Goal: Task Accomplishment & Management: Complete application form

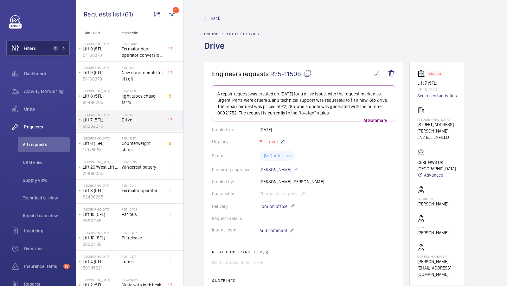
scroll to position [16, 0]
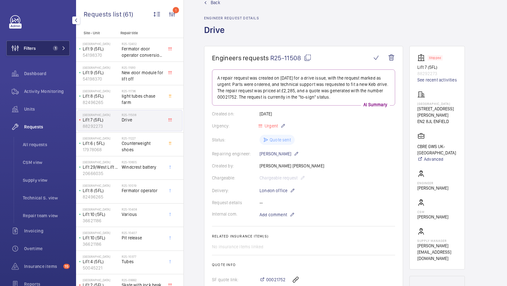
click at [56, 50] on span "1" at bounding box center [55, 48] width 5 height 5
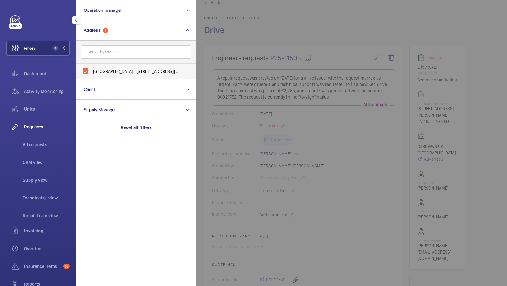
click at [125, 68] on label "Chase Farm Hospital - 127 The Ridgeway, ENFIELD EN2 8JL" at bounding box center [131, 71] width 110 height 15
click at [92, 68] on input "Chase Farm Hospital - 127 The Ridgeway, ENFIELD EN2 8JL" at bounding box center [85, 71] width 13 height 13
checkbox input "false"
click at [110, 53] on input "text" at bounding box center [136, 51] width 110 height 13
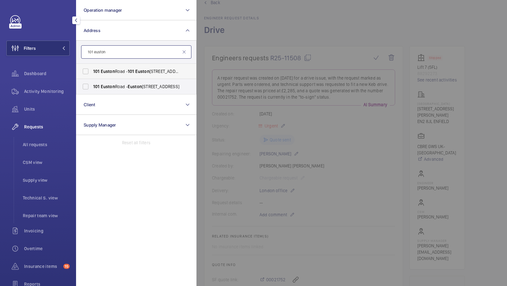
type input "101 euston"
click at [108, 71] on span "Euston" at bounding box center [108, 71] width 14 height 5
click at [92, 71] on input "[STREET_ADDRESS]" at bounding box center [85, 71] width 13 height 13
checkbox input "true"
click at [98, 79] on label "[STREET_ADDRESS]" at bounding box center [131, 86] width 110 height 15
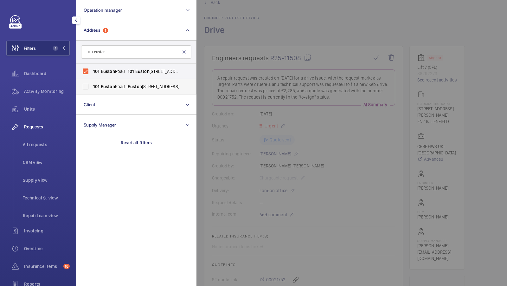
click at [92, 80] on input "[STREET_ADDRESS]" at bounding box center [85, 86] width 13 height 13
checkbox input "true"
click at [64, 47] on mat-icon at bounding box center [64, 48] width 4 height 4
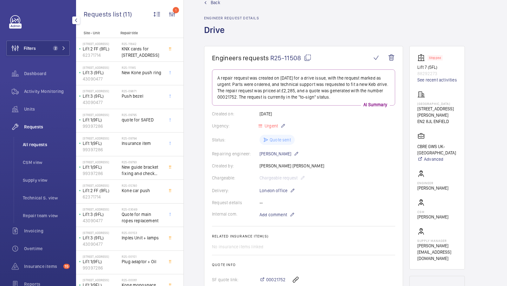
click at [35, 142] on span "All requests" at bounding box center [46, 144] width 47 height 6
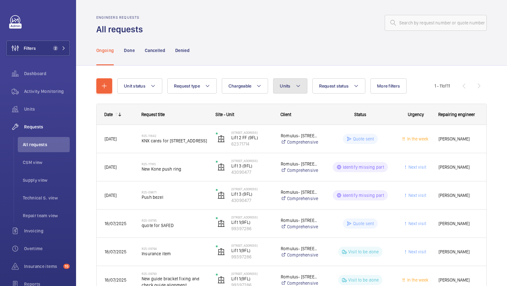
click at [290, 85] on button "Units" at bounding box center [290, 85] width 34 height 15
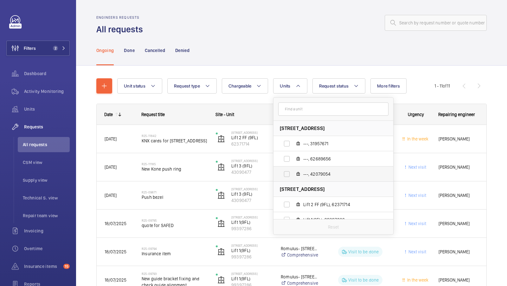
scroll to position [23, 0]
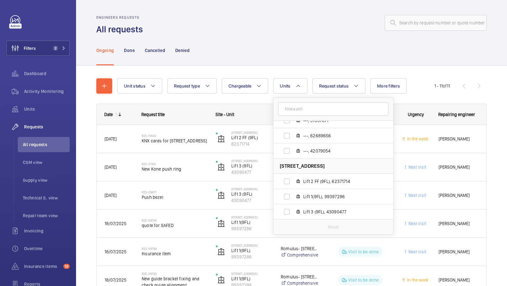
click at [261, 67] on div "Unit status Request type Chargeable Units 101 Euston Road - Euston Road, NW1 2R…" at bounding box center [291, 267] width 431 height 402
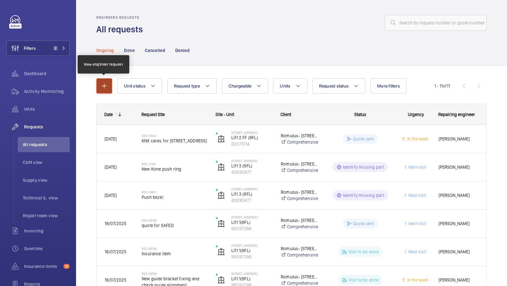
click at [109, 86] on button "button" at bounding box center [104, 85] width 16 height 15
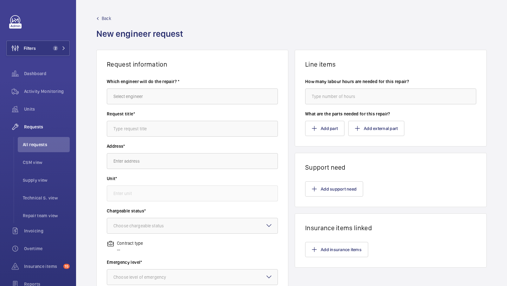
click at [133, 106] on div "Which engineer will do the repair? *" at bounding box center [192, 94] width 171 height 32
click at [136, 100] on input "text" at bounding box center [192, 96] width 171 height 16
click at [129, 114] on span "Keith Bishop" at bounding box center [129, 115] width 32 height 6
type input "Keith Bishop"
click at [129, 126] on input "text" at bounding box center [192, 129] width 171 height 16
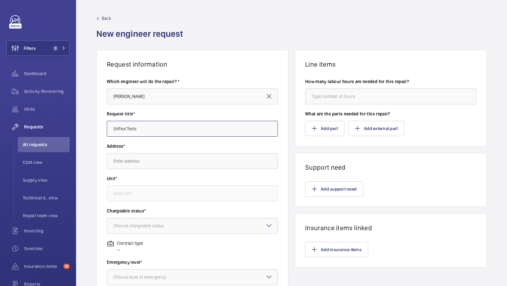
type input "SAFed Tests"
click at [133, 160] on input "text" at bounding box center [192, 161] width 171 height 16
click at [145, 180] on span "101 Euston Road 101 Euston Rd., NW1 2RA LONDON" at bounding box center [131, 180] width 37 height 6
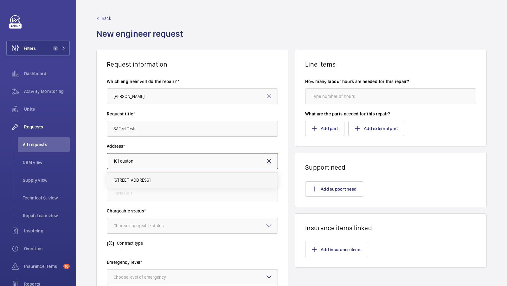
type input "101 Euston Road 101 Euston Rd., NW1 2RA LONDON"
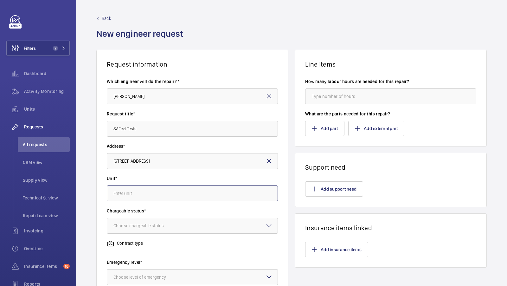
click at [133, 193] on input "text" at bounding box center [192, 193] width 171 height 16
click at [100, 189] on wm-front-card-body "Which engineer will do the repair? * Keith Bishop Request title* SAFed Tests Ad…" at bounding box center [192, 227] width 191 height 318
click at [145, 196] on input "text" at bounding box center [192, 193] width 171 height 16
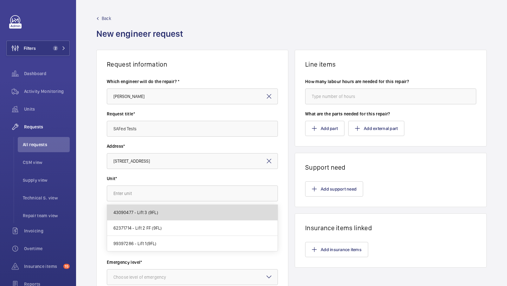
click at [164, 215] on mat-option "43090477 - Lift 3 (9FL)" at bounding box center [192, 213] width 171 height 16
type input "43090477 - Lift 3 (9FL)"
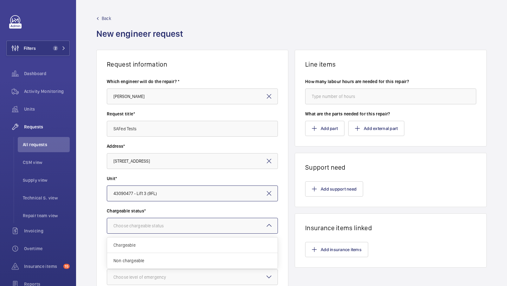
click at [150, 224] on div "Choose chargeable status" at bounding box center [146, 225] width 66 height 6
click at [140, 244] on span "Chargeable" at bounding box center [192, 245] width 158 height 6
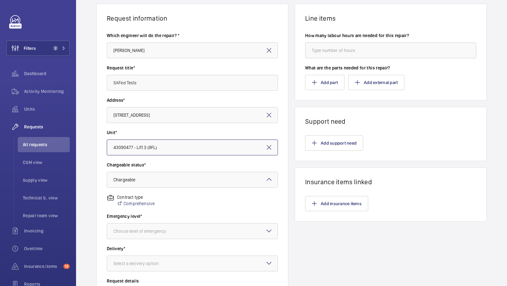
scroll to position [48, 0]
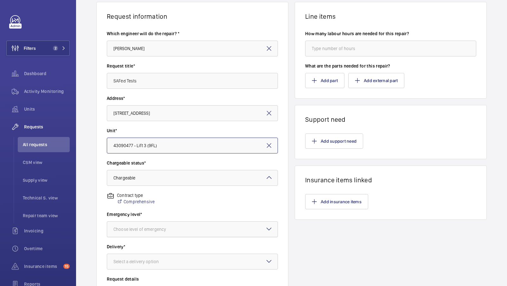
click at [155, 230] on div "Choose level of emergency" at bounding box center [147, 229] width 68 height 6
click at [133, 264] on span "This week" at bounding box center [192, 264] width 158 height 6
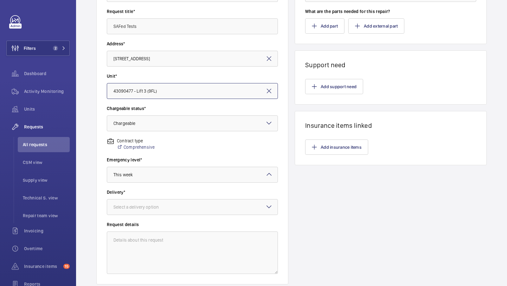
scroll to position [103, 0]
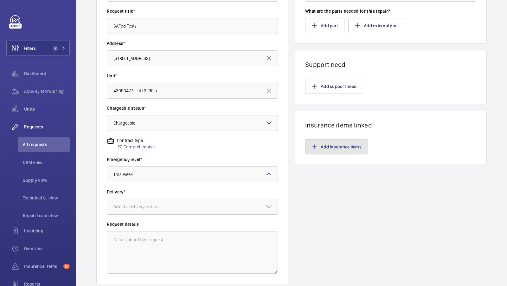
click at [337, 149] on button "Add insurance items" at bounding box center [336, 146] width 63 height 15
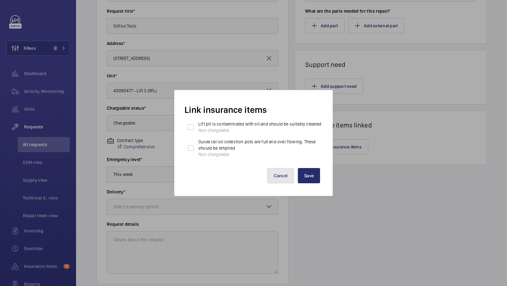
click at [284, 180] on button "Cancel" at bounding box center [280, 175] width 27 height 15
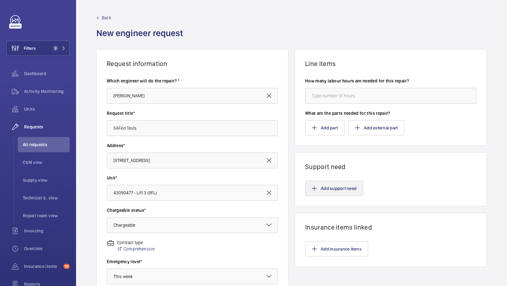
scroll to position [0, 0]
click at [320, 196] on wm-front-card-body "Add support need" at bounding box center [390, 188] width 191 height 35
click at [323, 192] on button "Add support need" at bounding box center [334, 188] width 58 height 15
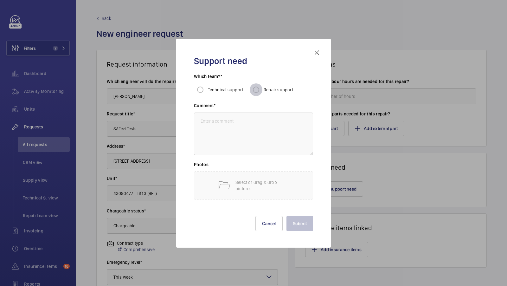
click at [255, 90] on input "Repair support" at bounding box center [256, 89] width 13 height 13
radio input "true"
click at [214, 165] on h3 "Photos" at bounding box center [253, 166] width 119 height 10
click at [224, 125] on textarea at bounding box center [253, 134] width 119 height 42
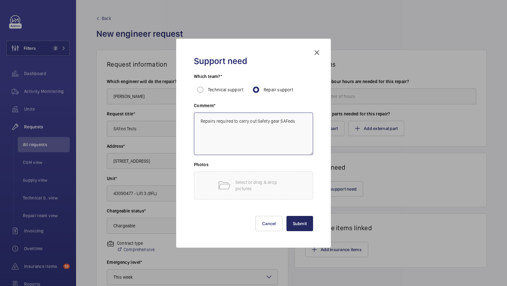
type textarea "Repairs required to carry out Safety gear SAFeds"
click at [301, 226] on button "Submit" at bounding box center [300, 223] width 27 height 15
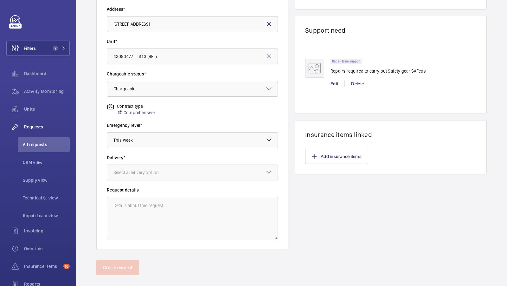
scroll to position [136, 0]
click at [212, 176] on div at bounding box center [192, 172] width 171 height 15
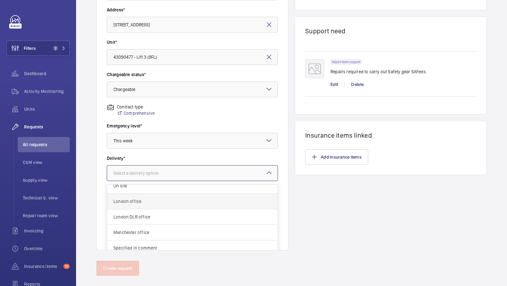
scroll to position [21, 0]
click at [177, 244] on div "Specified in comment" at bounding box center [192, 249] width 171 height 15
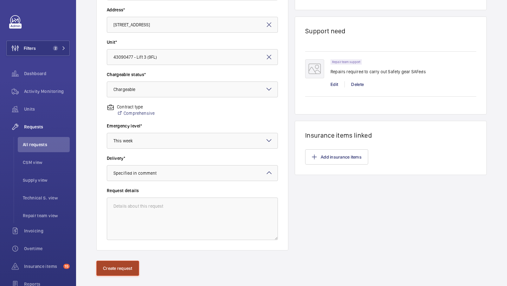
click at [106, 265] on button "Create request" at bounding box center [117, 268] width 43 height 15
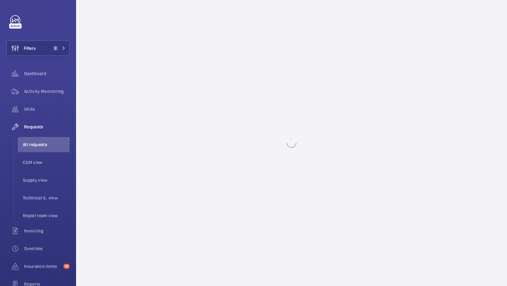
scroll to position [0, 0]
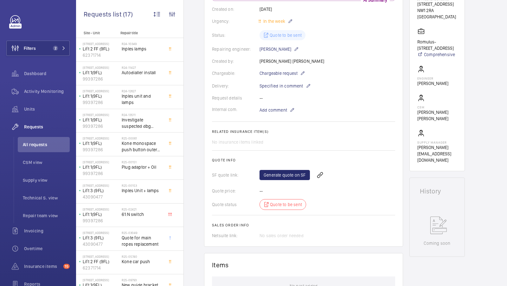
scroll to position [219, 0]
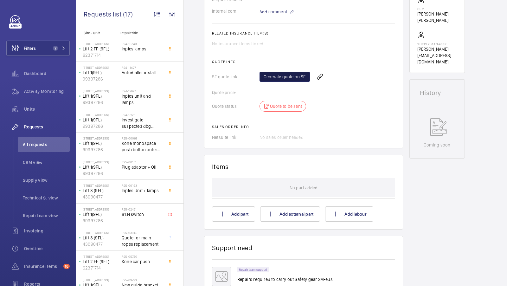
click at [281, 74] on link "Generate quote on SF" at bounding box center [285, 77] width 50 height 10
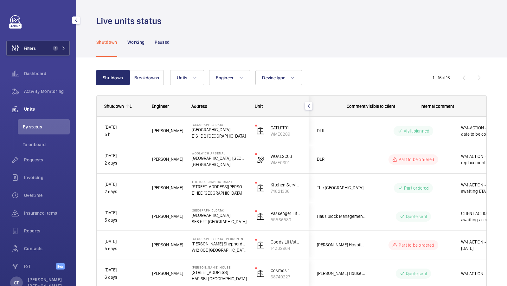
scroll to position [0, 114]
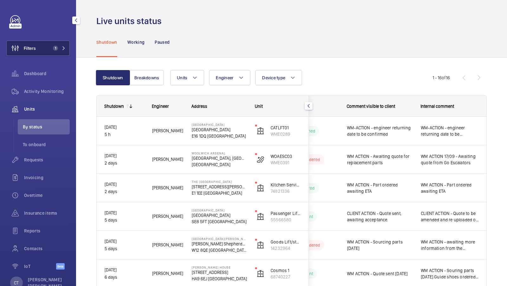
click at [56, 48] on span "1" at bounding box center [55, 48] width 5 height 5
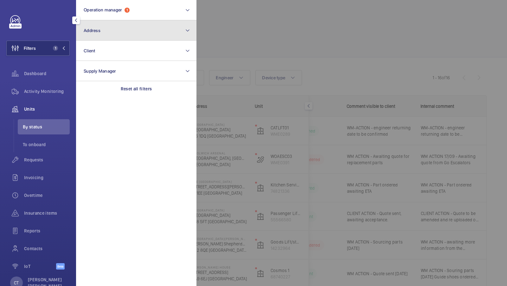
click at [98, 32] on span "Address" at bounding box center [92, 30] width 17 height 5
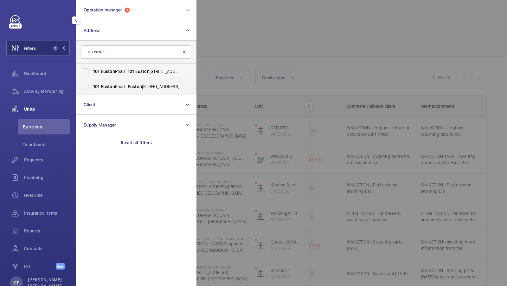
type input "101 euston"
click at [111, 74] on span "Euston" at bounding box center [108, 71] width 14 height 5
click at [92, 74] on input "[STREET_ADDRESS]" at bounding box center [85, 71] width 13 height 13
checkbox input "true"
click at [102, 84] on span "Euston" at bounding box center [108, 86] width 14 height 5
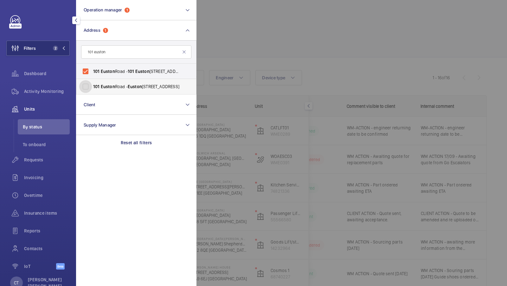
click at [92, 83] on input "[STREET_ADDRESS]" at bounding box center [85, 86] width 13 height 13
checkbox input "true"
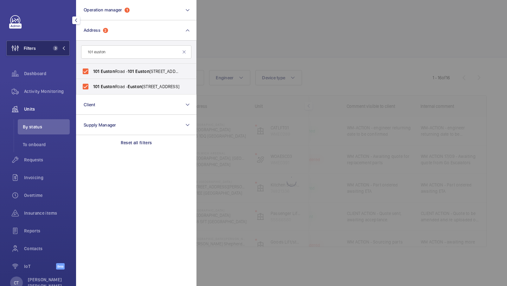
click at [59, 48] on span "3" at bounding box center [57, 48] width 15 height 5
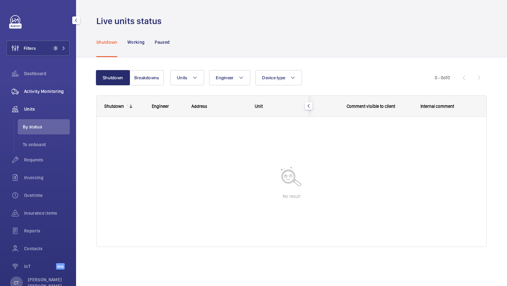
click at [38, 89] on span "Activity Monitoring" at bounding box center [47, 91] width 46 height 6
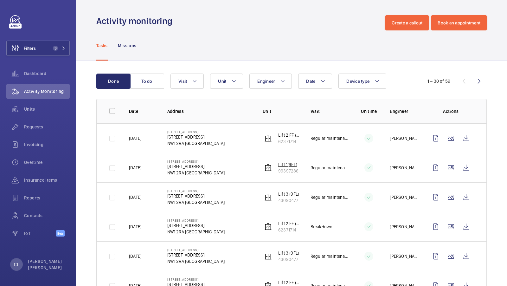
click at [289, 164] on p "Lift 1(9FL)" at bounding box center [288, 164] width 20 height 6
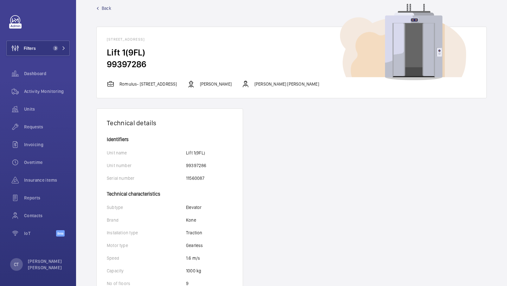
scroll to position [11, 0]
click at [103, 7] on span "Back" at bounding box center [107, 7] width 10 height 6
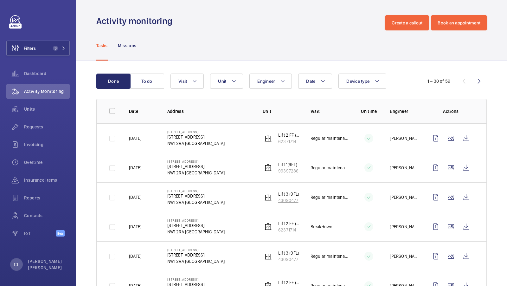
click at [285, 194] on p "Lift 3 (9FL)" at bounding box center [288, 194] width 21 height 6
